Goal: Information Seeking & Learning: Check status

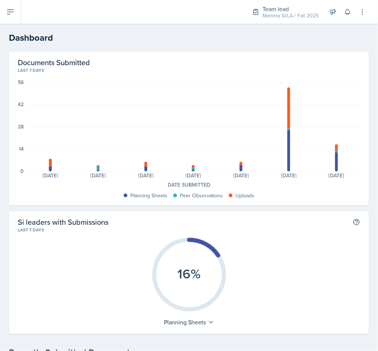
click at [16, 10] on button at bounding box center [10, 12] width 21 height 24
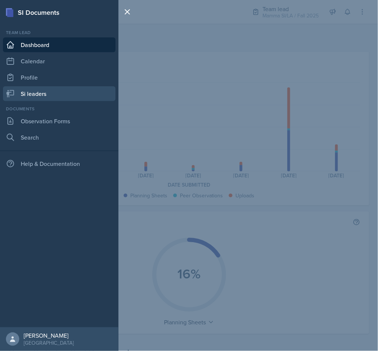
click at [83, 94] on link "Si leaders" at bounding box center [59, 93] width 113 height 15
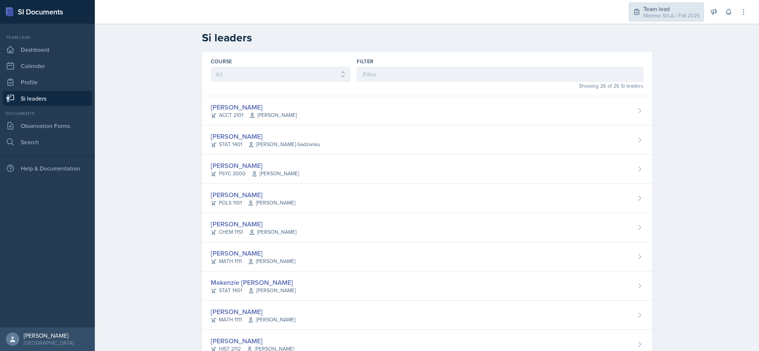
click at [675, 14] on div "Mamma SI/LA / Fall 2025" at bounding box center [671, 16] width 56 height 8
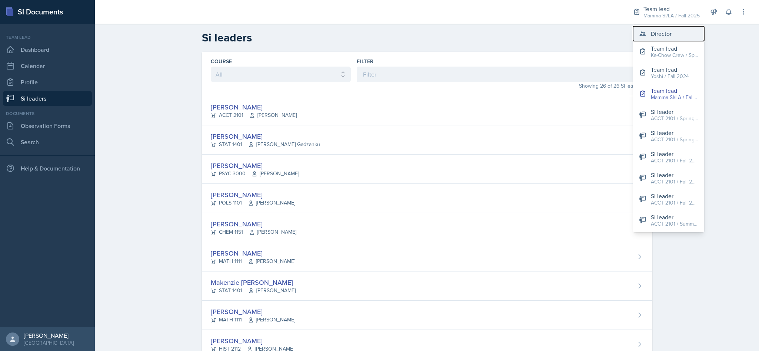
click at [670, 32] on div "Director" at bounding box center [660, 33] width 21 height 9
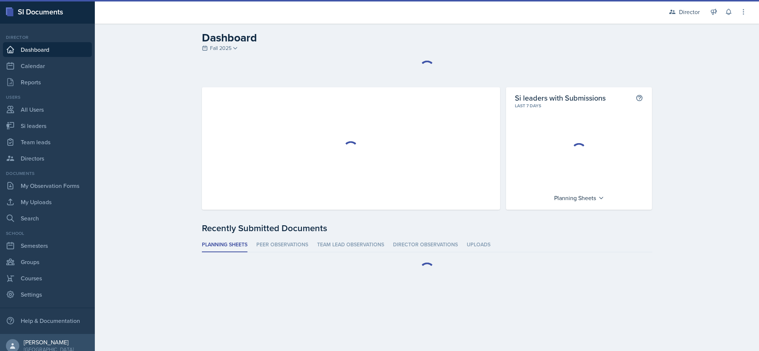
click at [35, 143] on link "Team leads" at bounding box center [47, 142] width 89 height 15
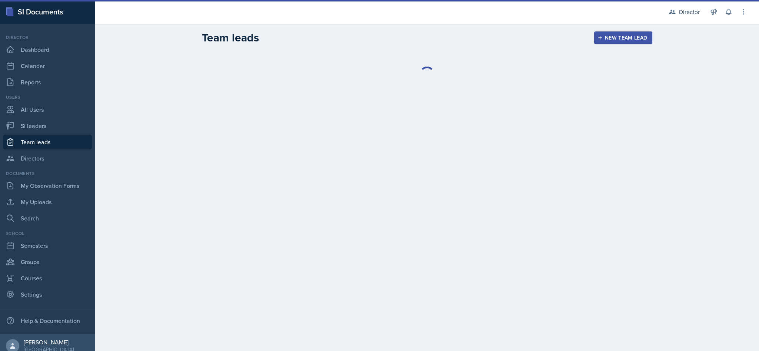
select select "2bed604d-1099-4043-b1bc-2365e8740244"
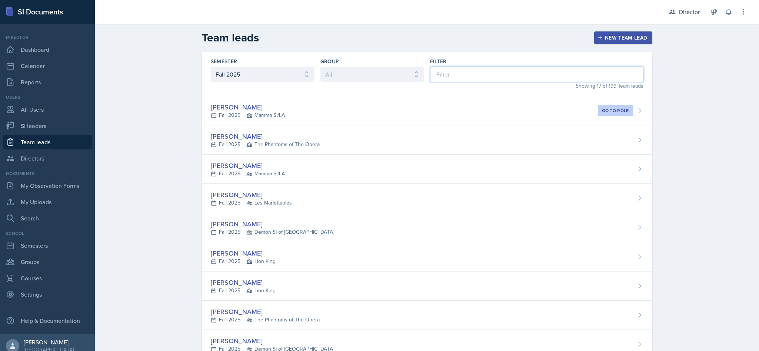
click at [470, 76] on input at bounding box center [536, 75] width 213 height 16
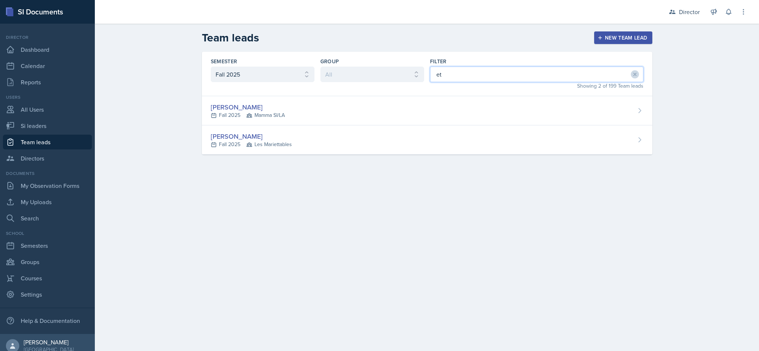
type input "eth"
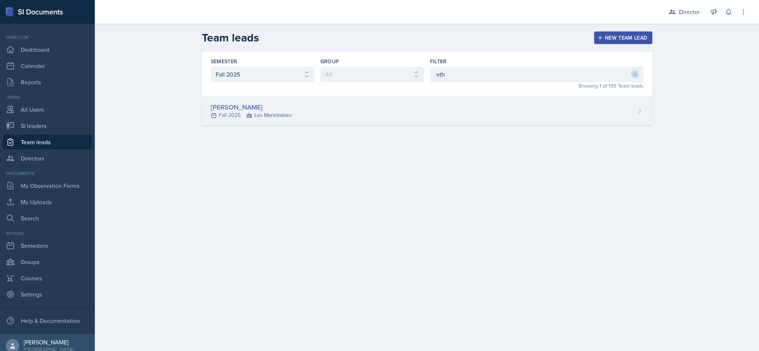
click at [379, 107] on div "[PERSON_NAME] Fall 2025 Les Mariettables" at bounding box center [427, 110] width 450 height 29
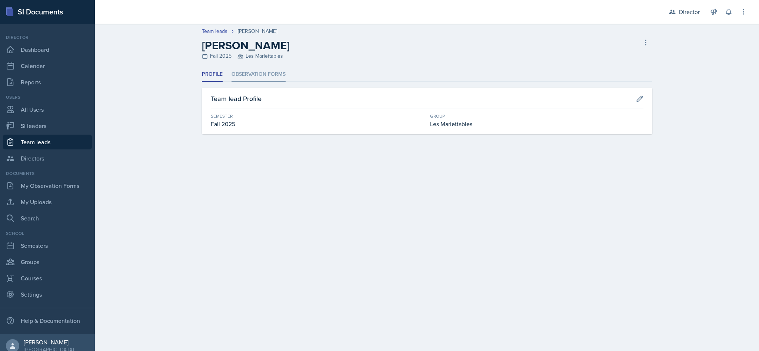
click at [260, 80] on li "Observation Forms" at bounding box center [258, 74] width 54 height 14
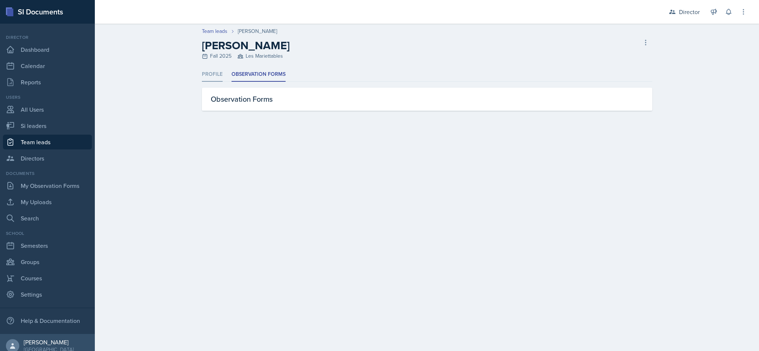
click at [210, 76] on li "Profile" at bounding box center [212, 74] width 21 height 14
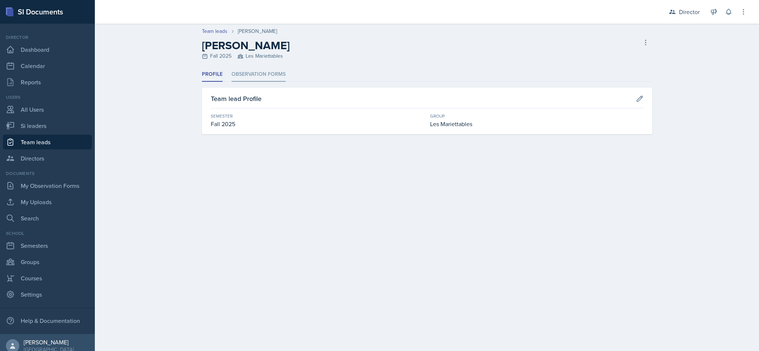
click at [259, 80] on li "Observation Forms" at bounding box center [258, 74] width 54 height 14
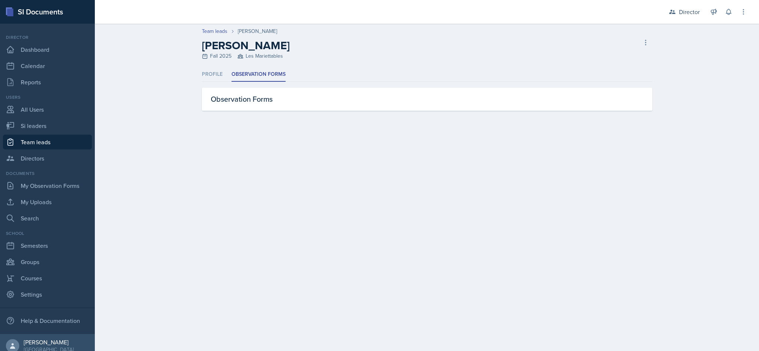
click at [51, 148] on link "Team leads" at bounding box center [47, 142] width 89 height 15
select select "2bed604d-1099-4043-b1bc-2365e8740244"
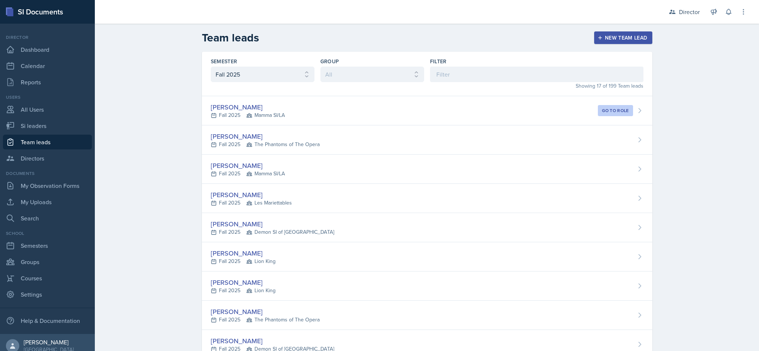
click at [45, 139] on link "Team leads" at bounding box center [47, 142] width 89 height 15
click at [50, 124] on link "Si leaders" at bounding box center [47, 125] width 89 height 15
select select "2bed604d-1099-4043-b1bc-2365e8740244"
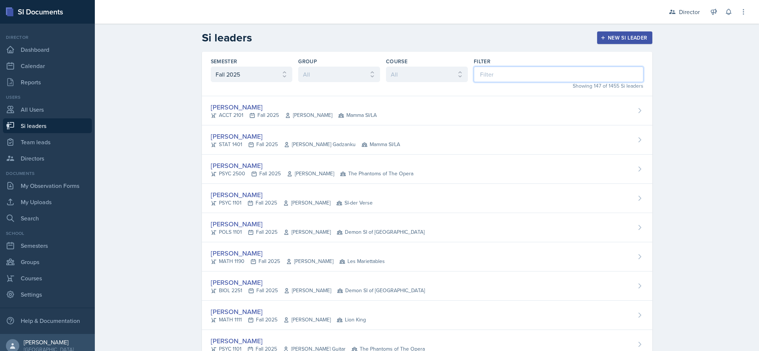
click at [508, 72] on input at bounding box center [559, 75] width 170 height 16
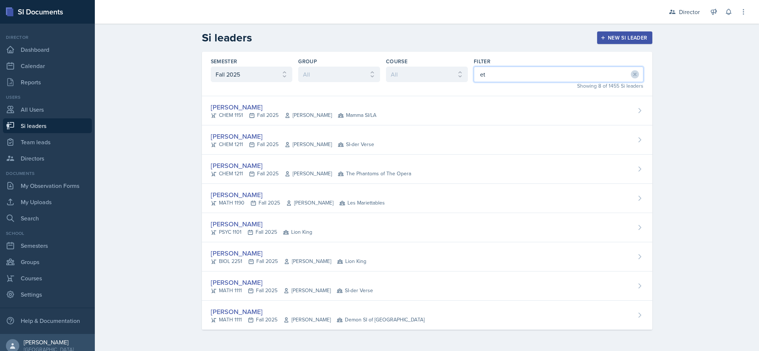
type input "eth"
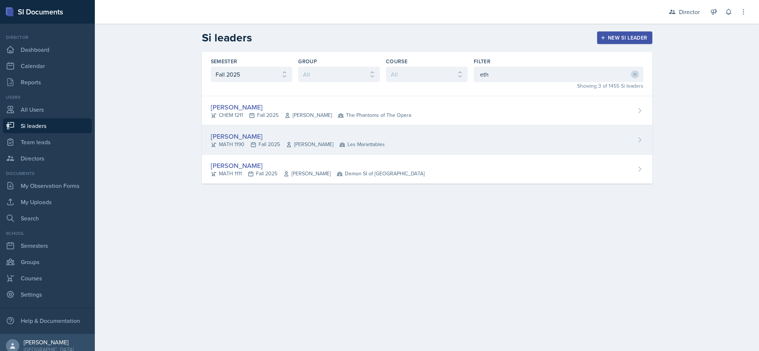
click at [386, 143] on div "[PERSON_NAME] MATH 1190 Fall 2025 [PERSON_NAME] Les Mariettables" at bounding box center [427, 140] width 450 height 29
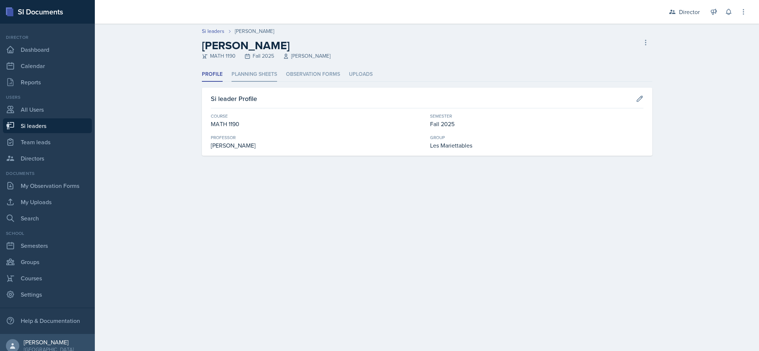
click at [251, 81] on li "Planning Sheets" at bounding box center [254, 74] width 46 height 14
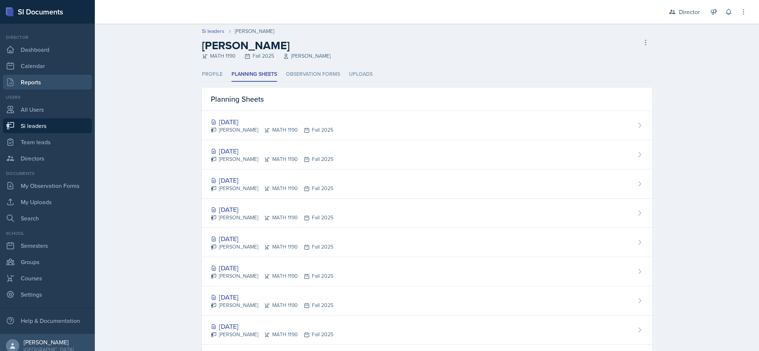
click at [43, 80] on link "Reports" at bounding box center [47, 82] width 89 height 15
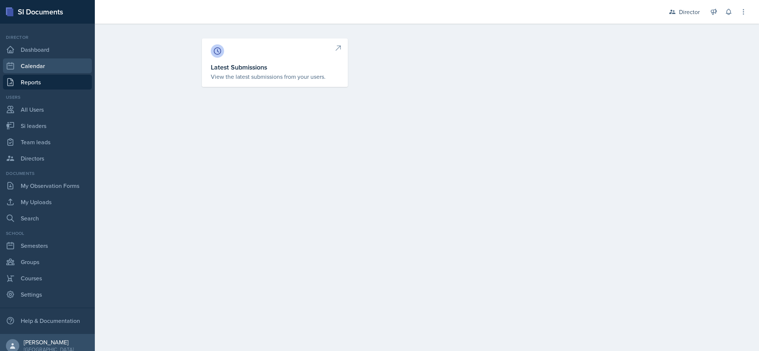
click at [36, 64] on link "Calendar" at bounding box center [47, 65] width 89 height 15
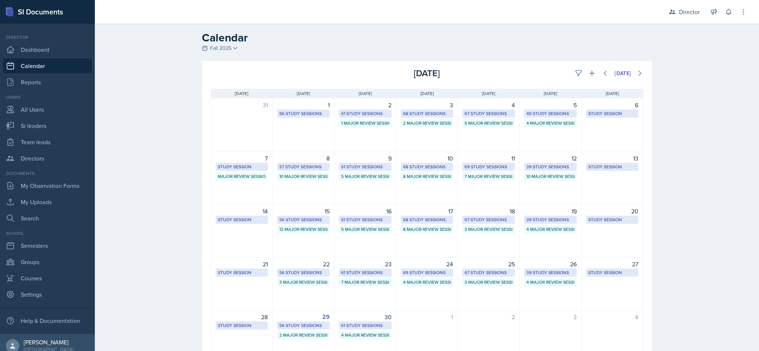
scroll to position [39, 0]
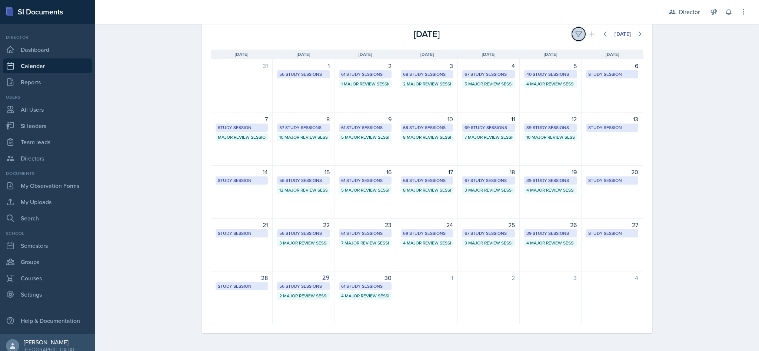
click at [575, 33] on icon at bounding box center [578, 33] width 7 height 7
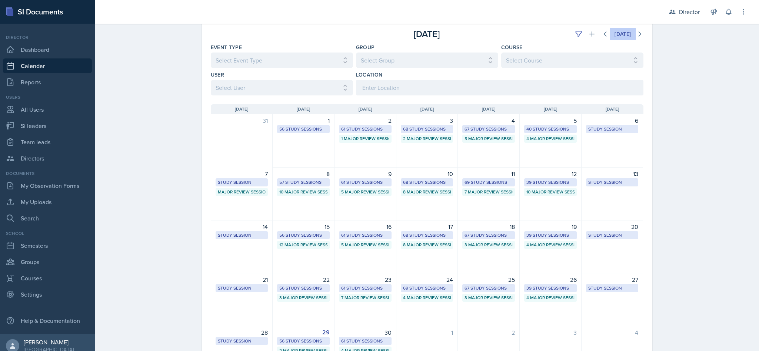
click at [625, 34] on div "[DATE]" at bounding box center [622, 34] width 16 height 6
click at [636, 35] on icon at bounding box center [639, 33] width 7 height 7
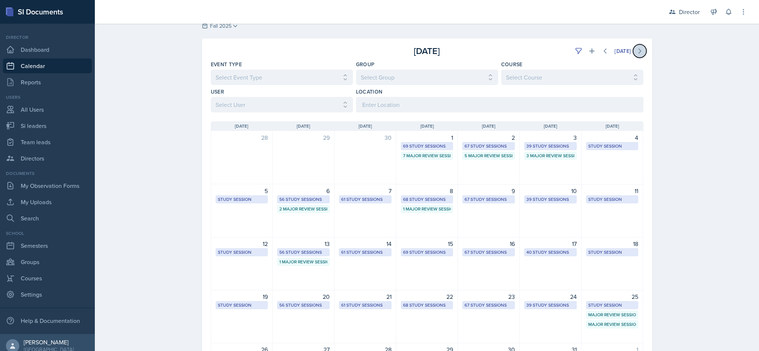
scroll to position [20, 0]
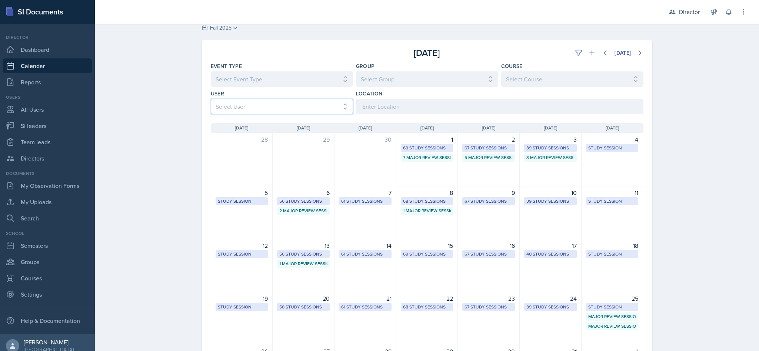
click at [323, 113] on select "Select User All [PERSON_NAME] [PERSON_NAME] [PERSON_NAME] [PERSON_NAME] [PERSON…" at bounding box center [282, 107] width 142 height 16
select select "15c94e0d-cc7c-4360-962a-1f43fb41d6d1"
click at [211, 99] on select "Select User All [PERSON_NAME] [PERSON_NAME] [PERSON_NAME] [PERSON_NAME] [PERSON…" at bounding box center [282, 107] width 142 height 16
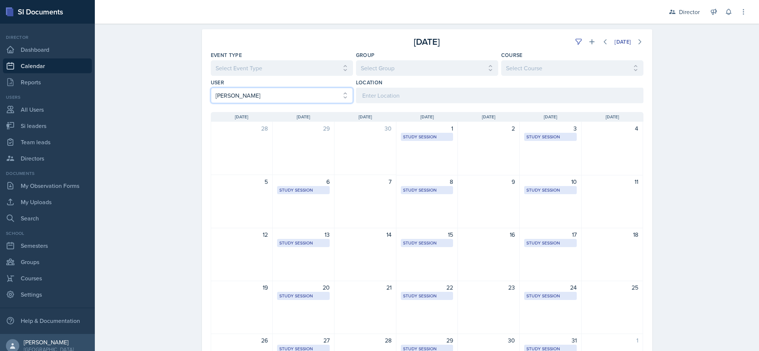
scroll to position [23, 0]
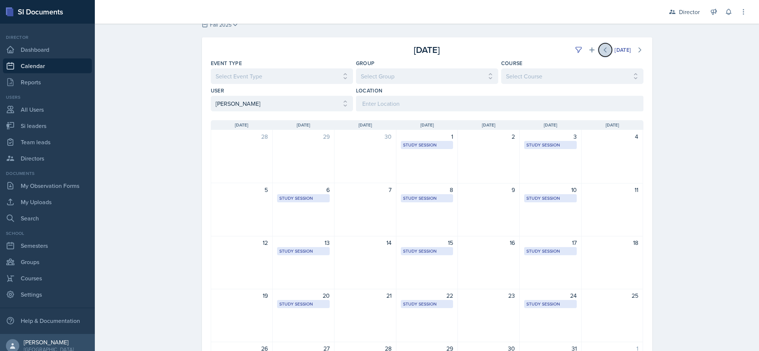
click at [601, 49] on icon at bounding box center [604, 49] width 7 height 7
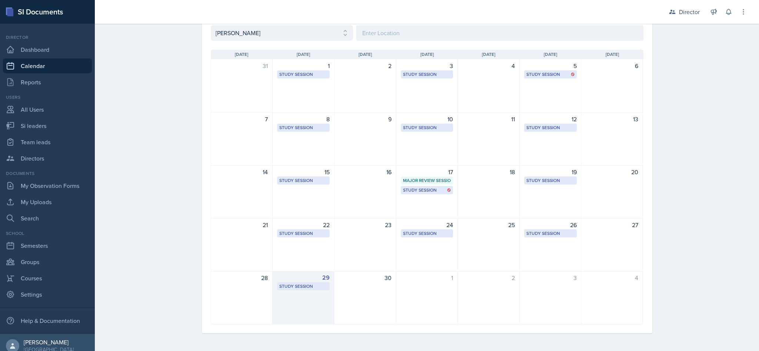
click at [314, 286] on div "Study Session" at bounding box center [303, 286] width 48 height 7
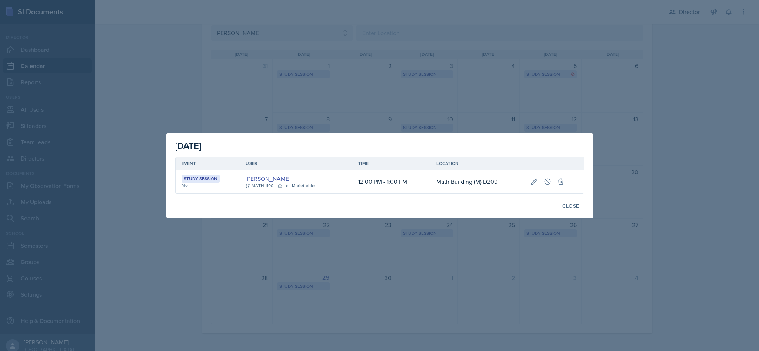
click at [380, 298] on div at bounding box center [379, 175] width 759 height 351
